Goal: Transaction & Acquisition: Subscribe to service/newsletter

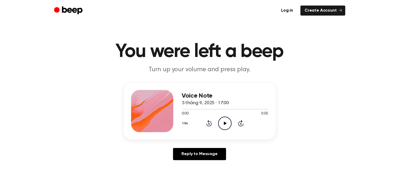
click at [199, 26] on main "You were left a beep Turn up your volume and press play. Voice Note 3 tháng 9, …" at bounding box center [199, 162] width 399 height 325
click at [65, 6] on icon "Beep" at bounding box center [69, 11] width 30 height 10
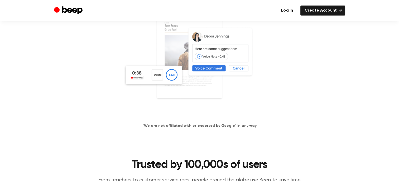
scroll to position [53, 0]
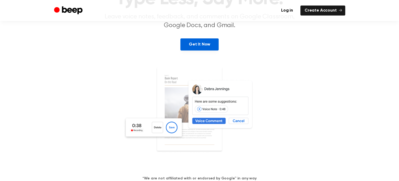
click at [196, 45] on link "Get It Now" at bounding box center [199, 44] width 38 height 12
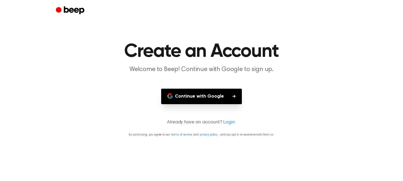
click at [196, 89] on main "Create an Account Welcome to Beep! Continue with Google to sign up. Continue wi…" at bounding box center [201, 90] width 403 height 181
click at [197, 95] on button "Continue with Google" at bounding box center [201, 97] width 81 height 16
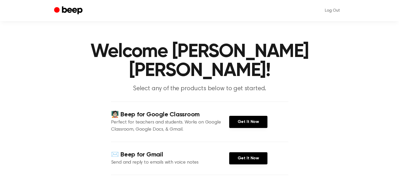
scroll to position [53, 0]
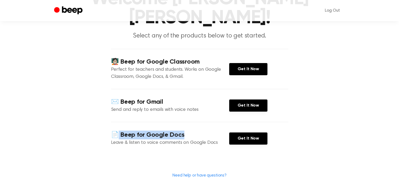
drag, startPoint x: 115, startPoint y: 118, endPoint x: 186, endPoint y: 117, distance: 70.7
click at [186, 131] on h4 "📄 Beep for Google Docs" at bounding box center [170, 135] width 118 height 9
click at [257, 132] on link "Get It Now" at bounding box center [248, 138] width 38 height 12
drag, startPoint x: 74, startPoint y: 12, endPoint x: 278, endPoint y: 139, distance: 241.2
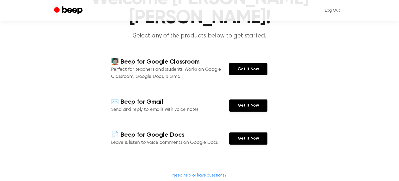
click at [278, 139] on section "🧑🏻‍🏫 Beep for Google Classroom Perfect for teachers and students. Works on Goog…" at bounding box center [199, 114] width 177 height 130
click at [329, 7] on link "Log Out" at bounding box center [333, 10] width 26 height 13
